Goal: Task Accomplishment & Management: Manage account settings

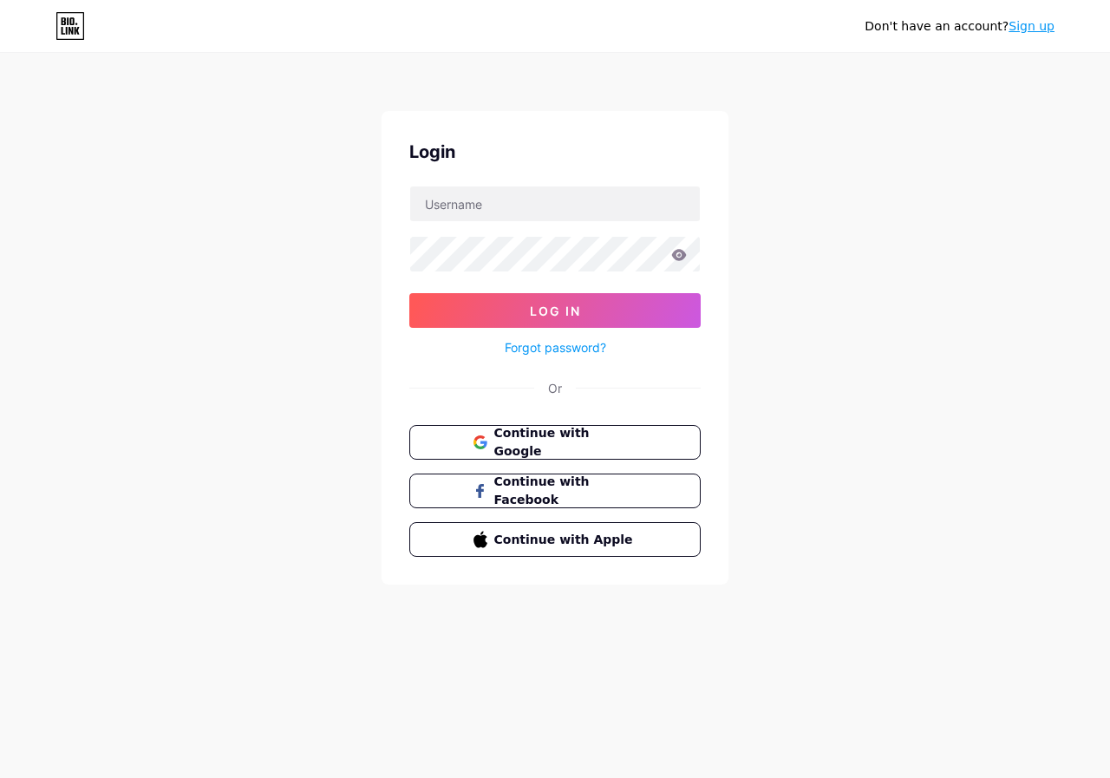
drag, startPoint x: 598, startPoint y: 179, endPoint x: 643, endPoint y: 211, distance: 56.1
click at [598, 180] on div "Login Log In Forgot password? Or Continue with Google Continue with Facebook Co…" at bounding box center [555, 347] width 347 height 473
click at [645, 210] on input "text" at bounding box center [555, 203] width 290 height 35
click at [685, 777] on img at bounding box center [555, 788] width 1110 height 21
drag, startPoint x: 730, startPoint y: 280, endPoint x: 712, endPoint y: 278, distance: 18.3
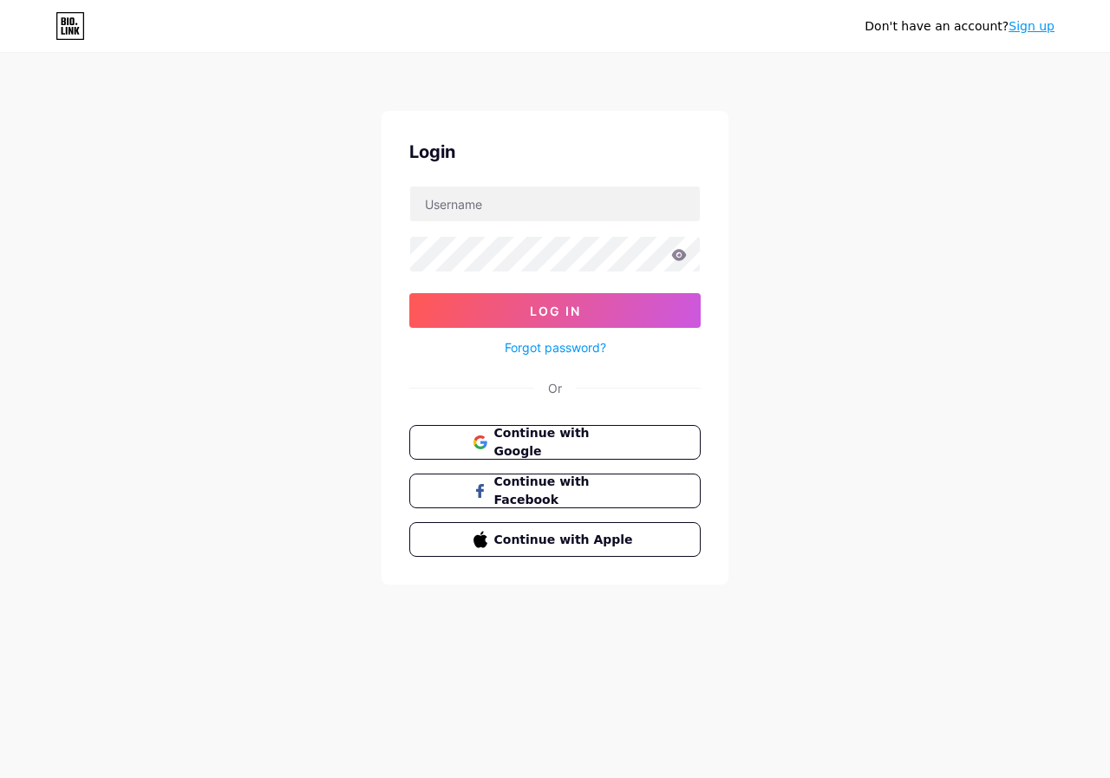
type input "altarefrigeration"
click at [689, 777] on img at bounding box center [555, 788] width 1110 height 21
click at [690, 777] on img at bounding box center [555, 788] width 1110 height 21
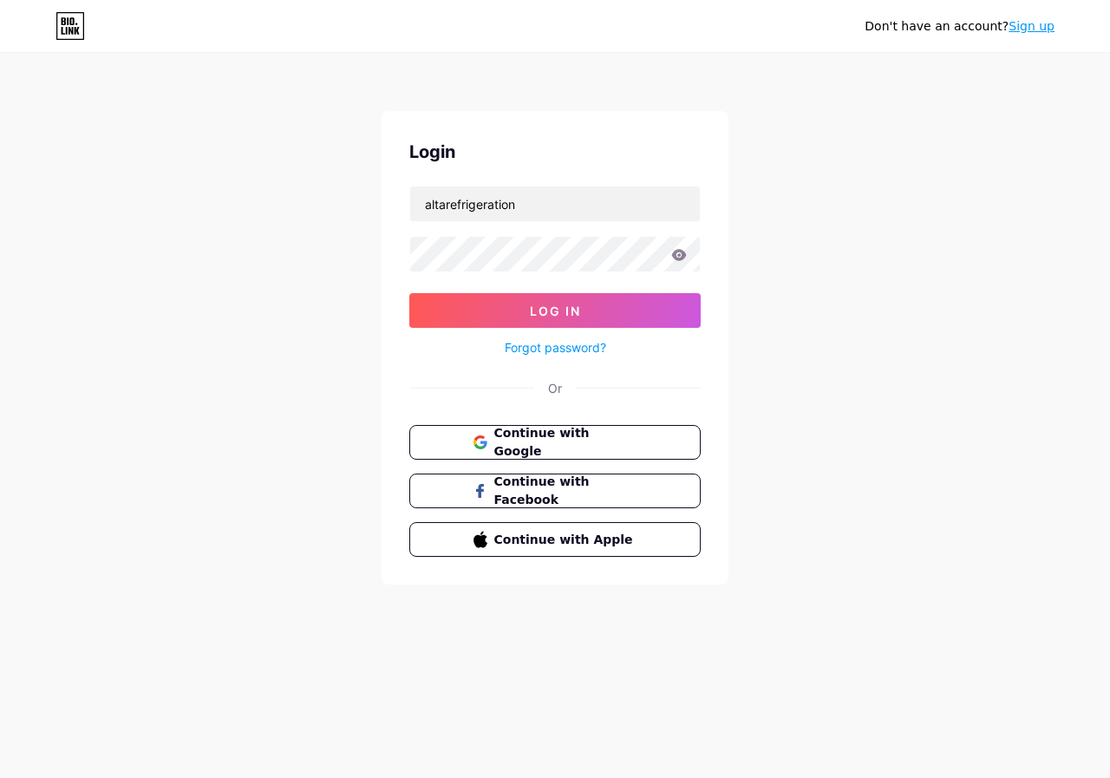
drag, startPoint x: 713, startPoint y: 397, endPoint x: 607, endPoint y: 362, distance: 111.6
click at [597, 325] on button "Log In" at bounding box center [554, 310] width 291 height 35
